Goal: Communication & Community: Answer question/provide support

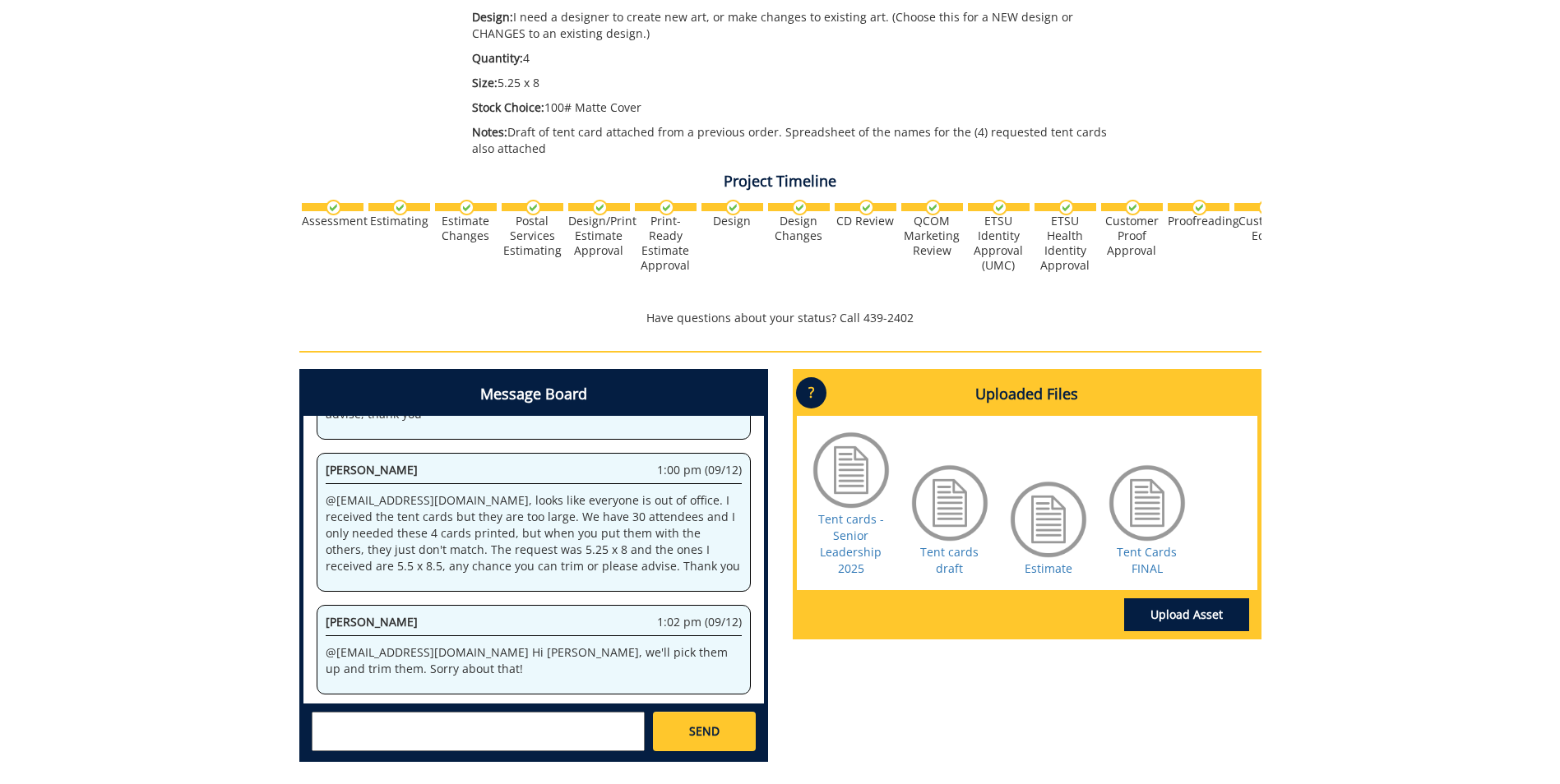
scroll to position [186032, 0]
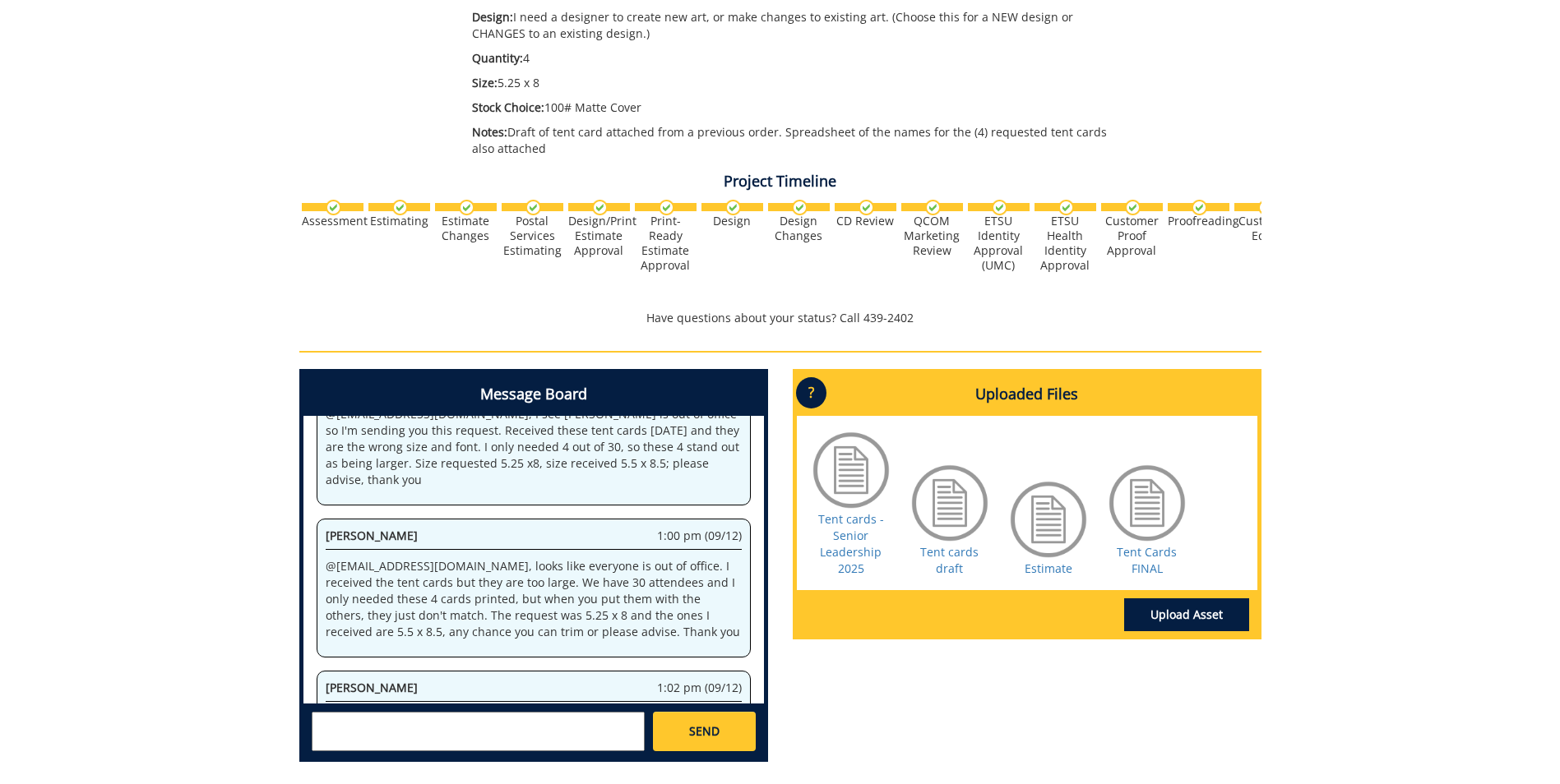
click at [333, 719] on textarea at bounding box center [479, 732] width 333 height 40
type textarea "c"
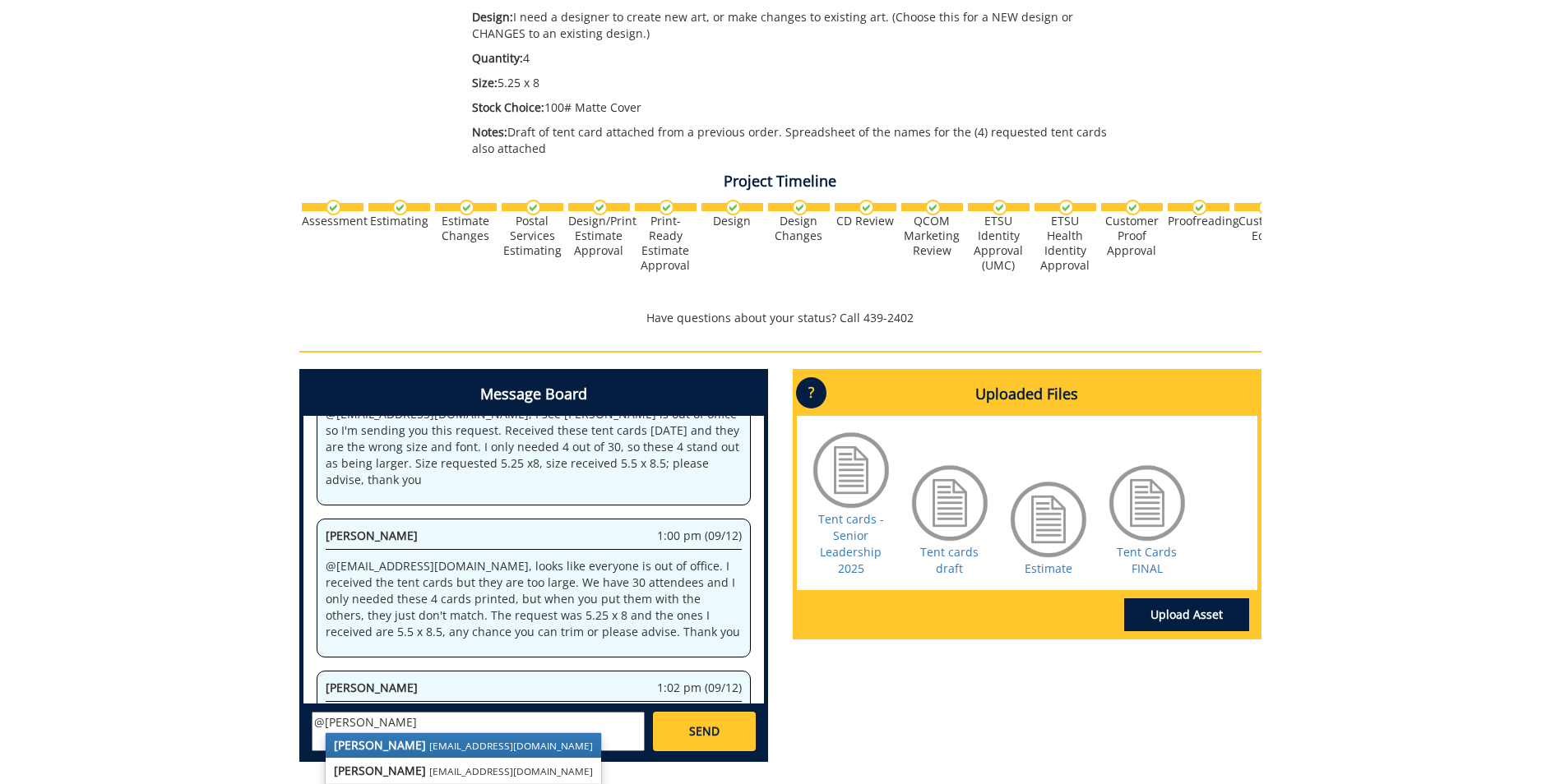
click at [435, 743] on small "[EMAIL_ADDRESS][DOMAIN_NAME]" at bounding box center [510, 745] width 163 height 13
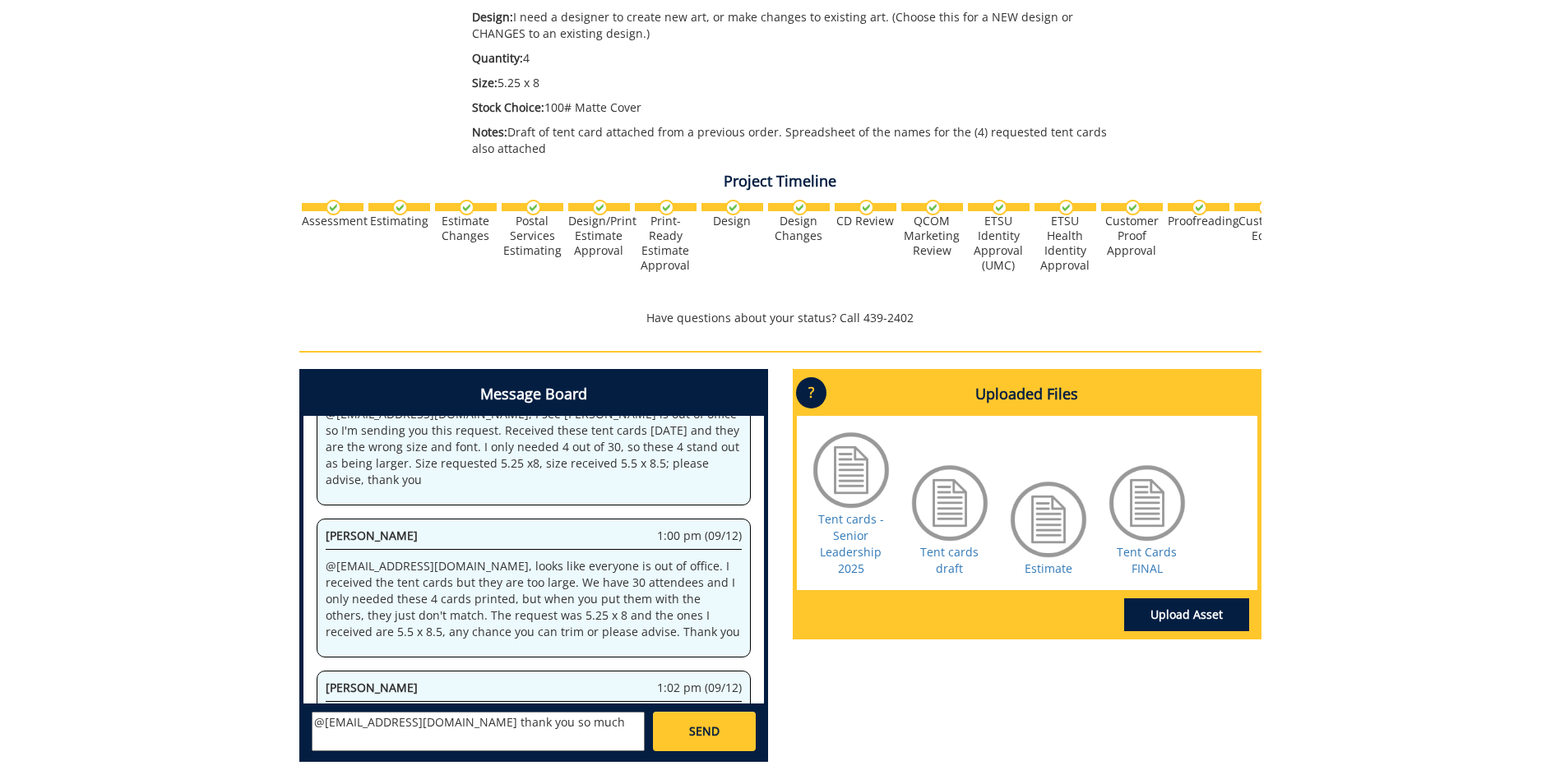
scroll to position [187800, 0]
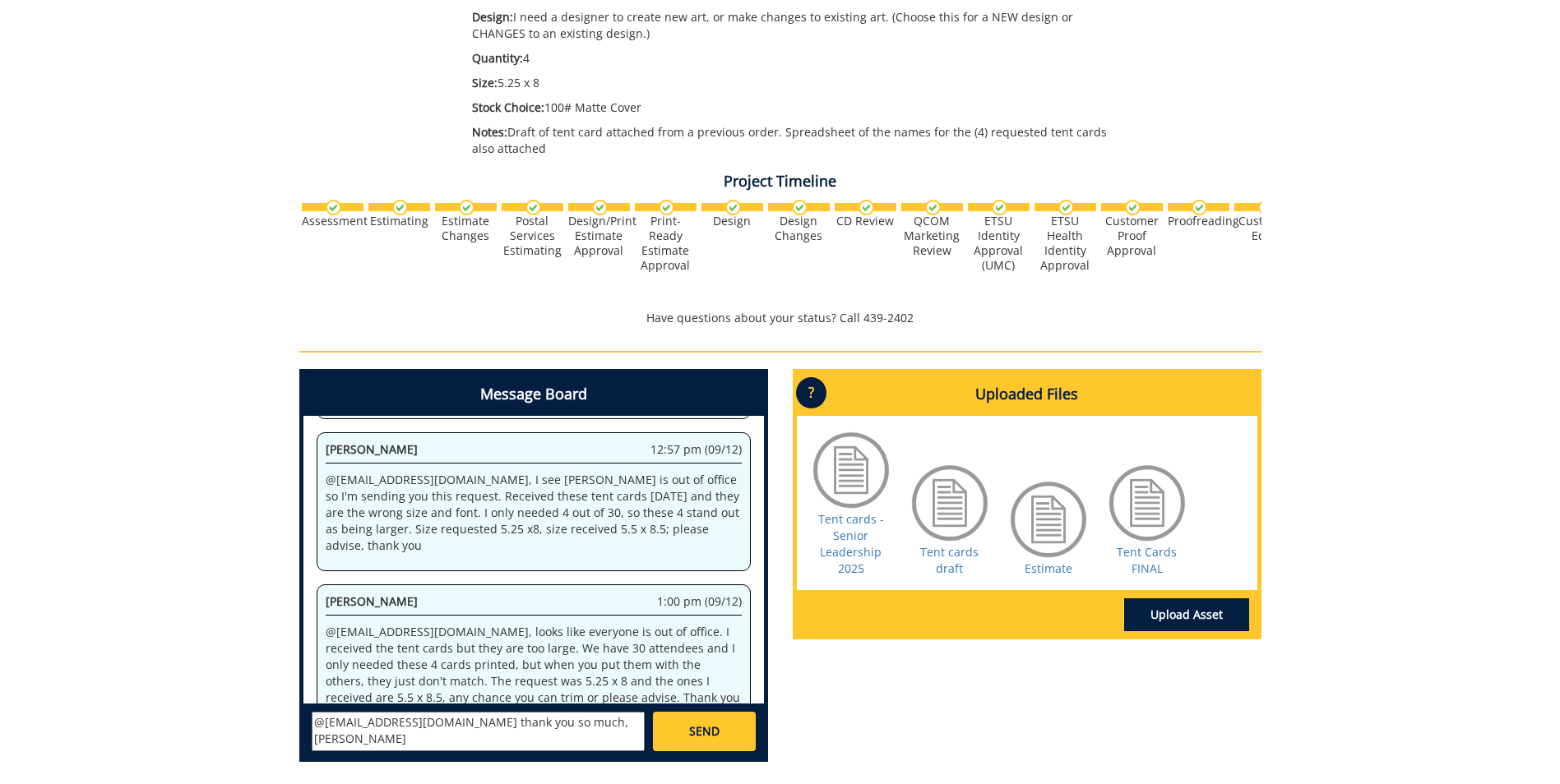
click at [428, 724] on textarea "@[EMAIL_ADDRESS][DOMAIN_NAME] thank you so much, [PERSON_NAME]" at bounding box center [479, 732] width 333 height 40
type textarea "@[EMAIL_ADDRESS][DOMAIN_NAME], thank you so much, [PERSON_NAME]"
drag, startPoint x: 686, startPoint y: 729, endPoint x: 676, endPoint y: 729, distance: 10.0
click at [686, 728] on link "SEND" at bounding box center [704, 732] width 102 height 40
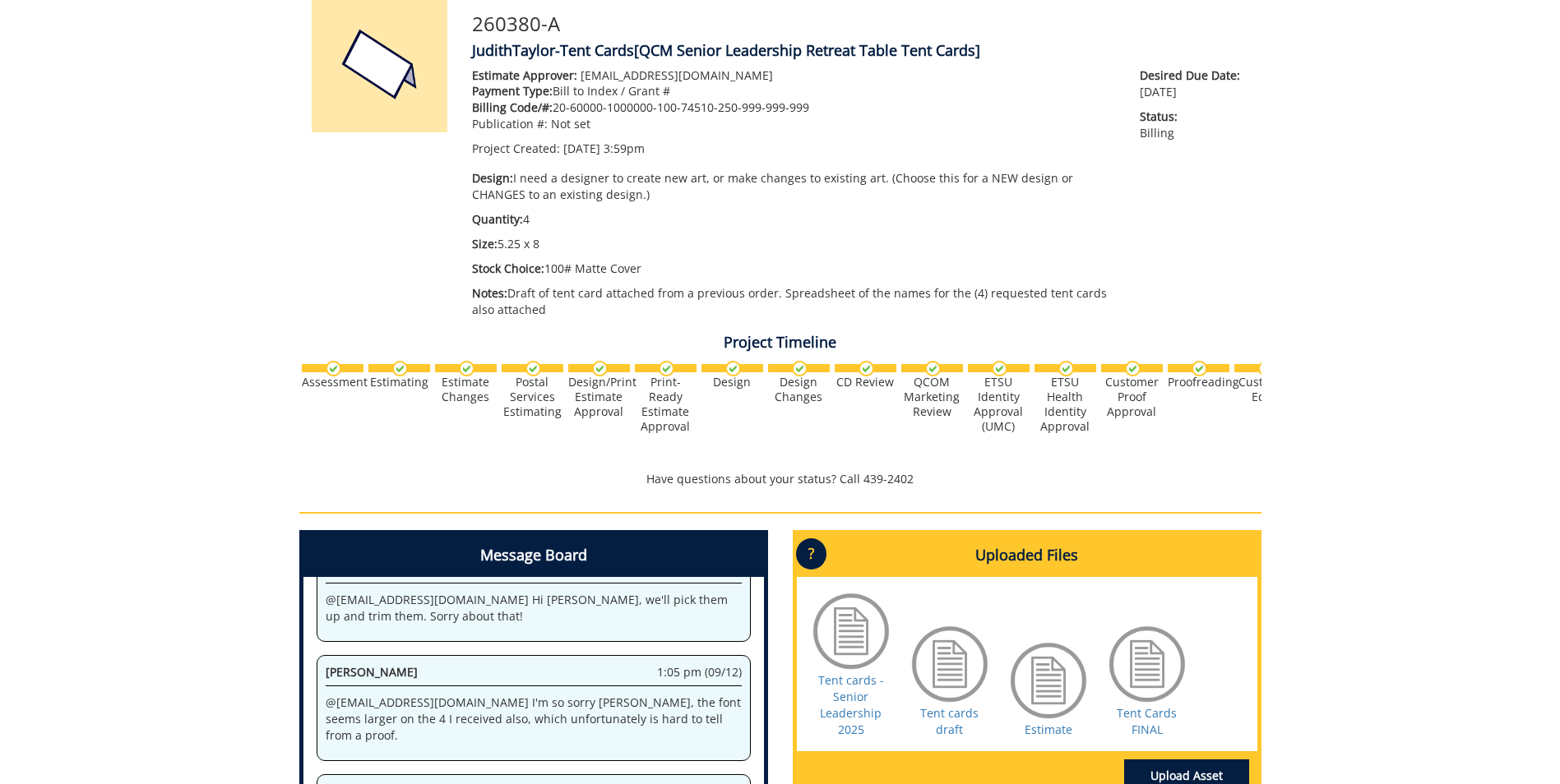
scroll to position [0, 0]
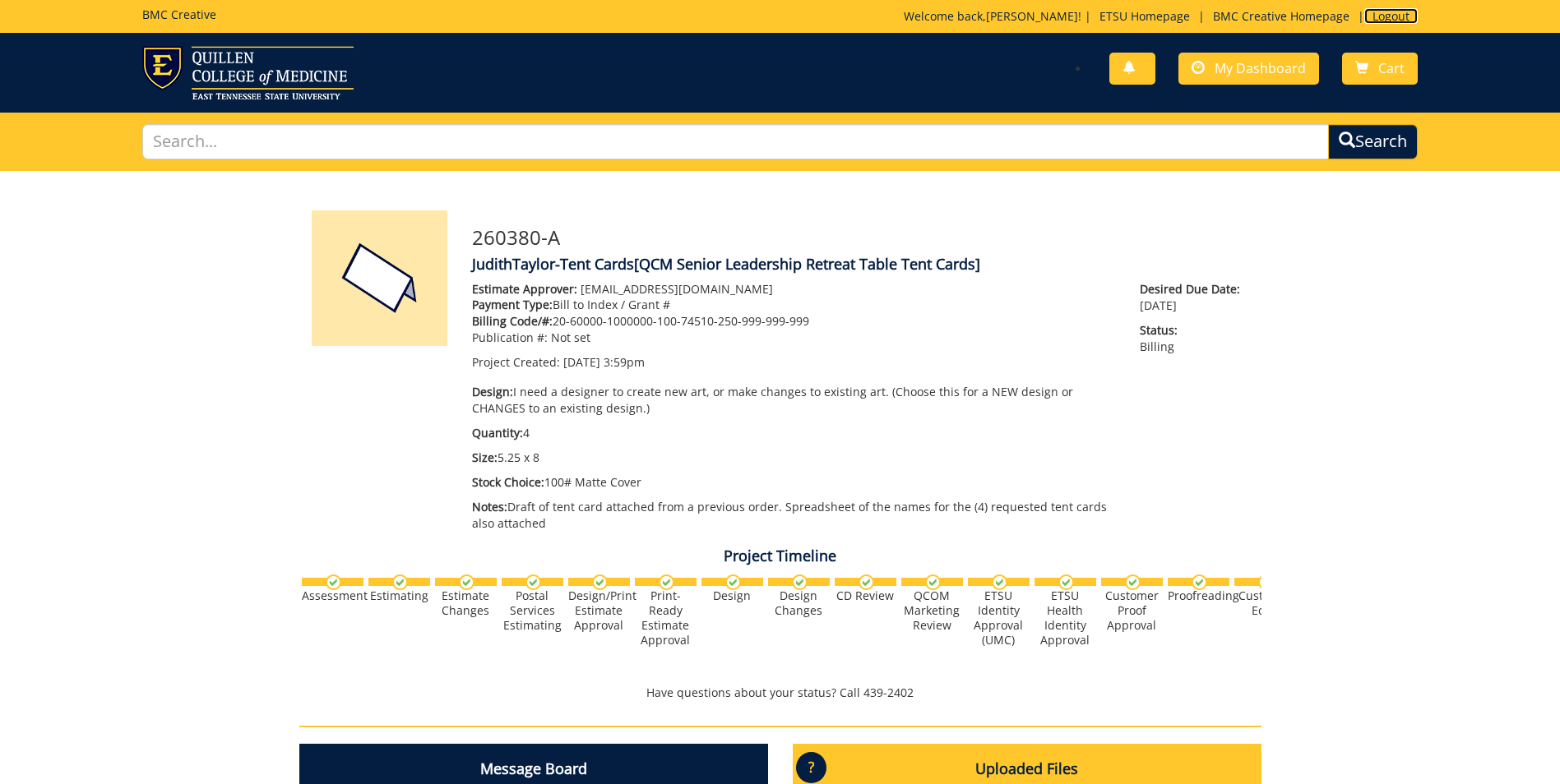
click at [1387, 16] on link "Logout" at bounding box center [1392, 16] width 54 height 16
